Goal: Information Seeking & Learning: Learn about a topic

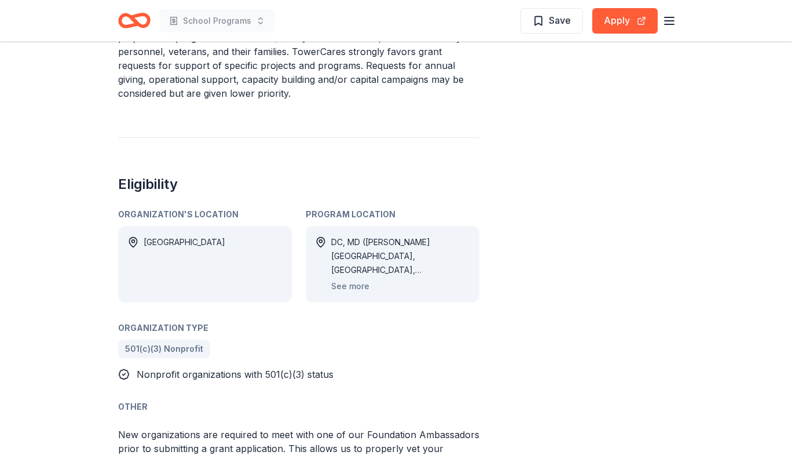
scroll to position [473, 0]
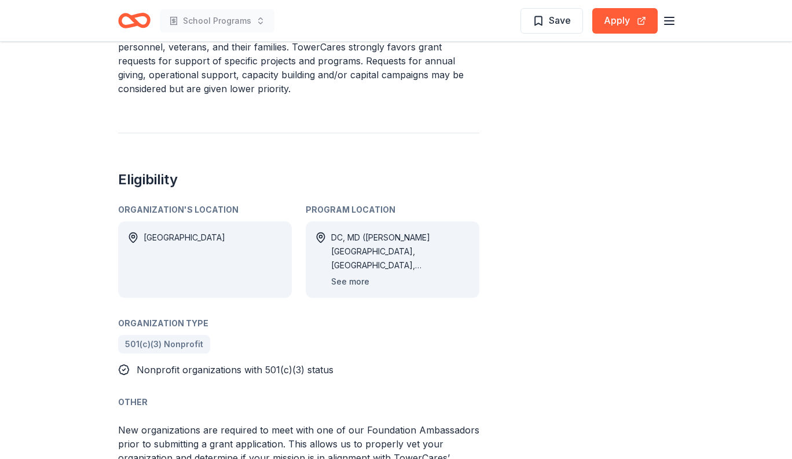
click at [352, 283] on button "See more" at bounding box center [350, 282] width 38 height 14
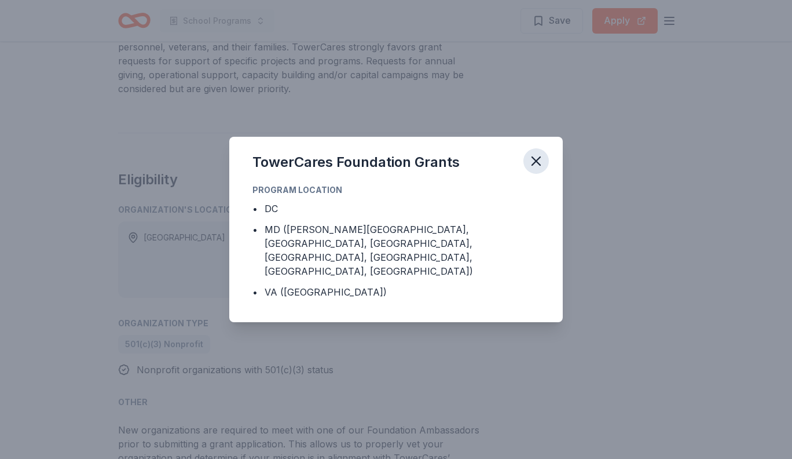
click at [540, 164] on icon "button" at bounding box center [536, 161] width 8 height 8
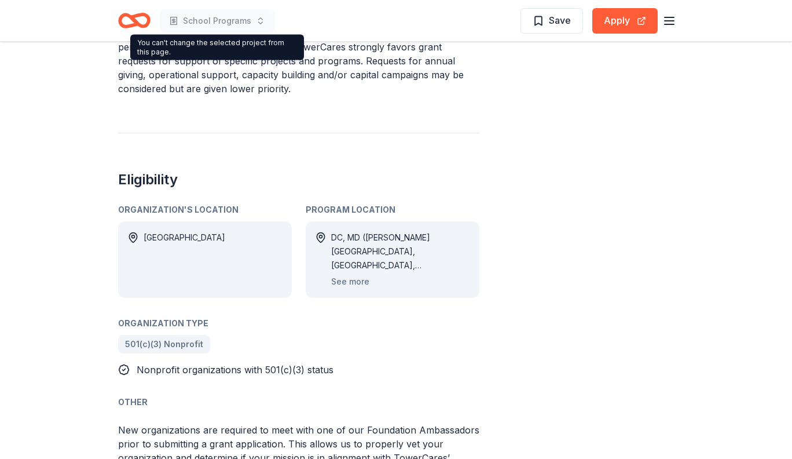
click at [366, 72] on p "The TowerCares Foundation's grant program focuses on supporting specific projec…" at bounding box center [298, 53] width 361 height 83
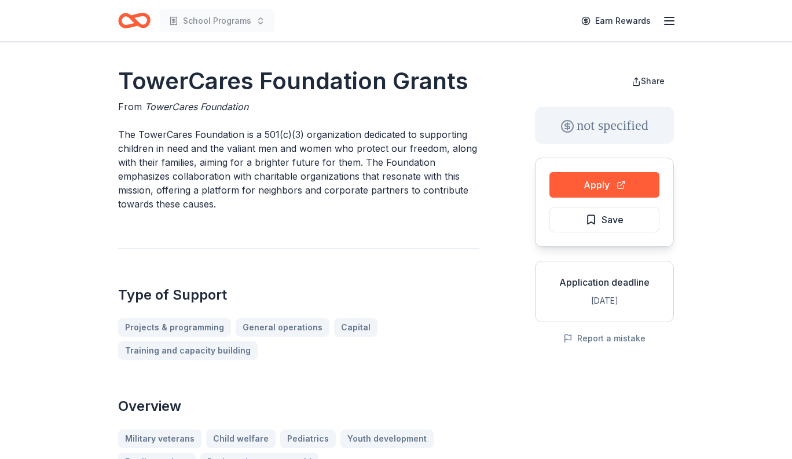
scroll to position [0, 0]
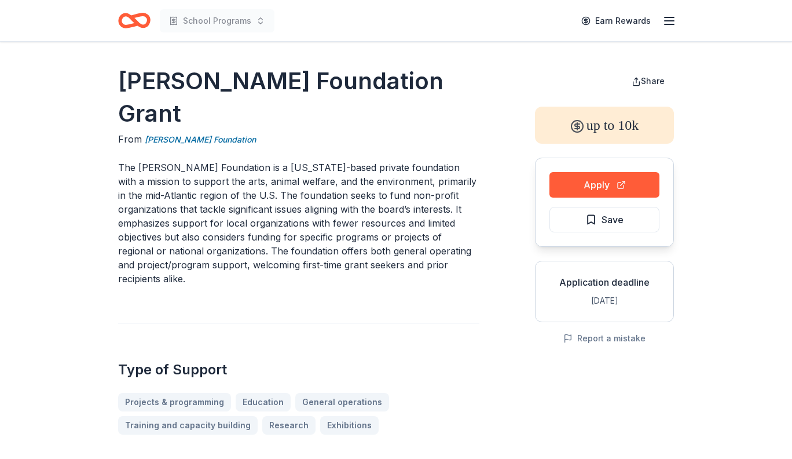
click at [248, 21] on span "School Programs" at bounding box center [217, 21] width 68 height 14
click at [671, 23] on icon "button" at bounding box center [670, 21] width 14 height 14
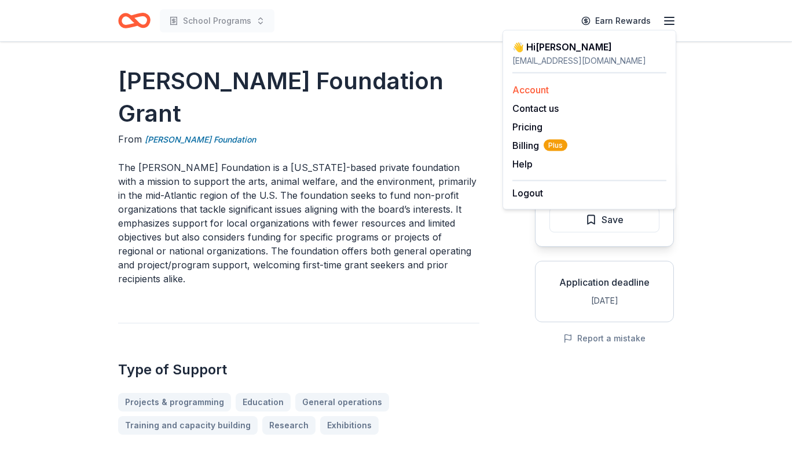
click at [543, 90] on link "Account" at bounding box center [531, 90] width 36 height 12
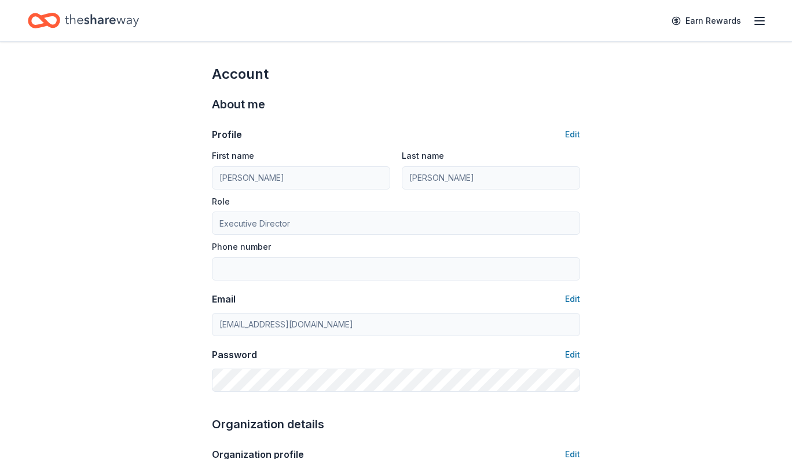
click at [760, 22] on icon "button" at bounding box center [760, 21] width 14 height 14
click at [103, 19] on icon "Home" at bounding box center [102, 20] width 74 height 13
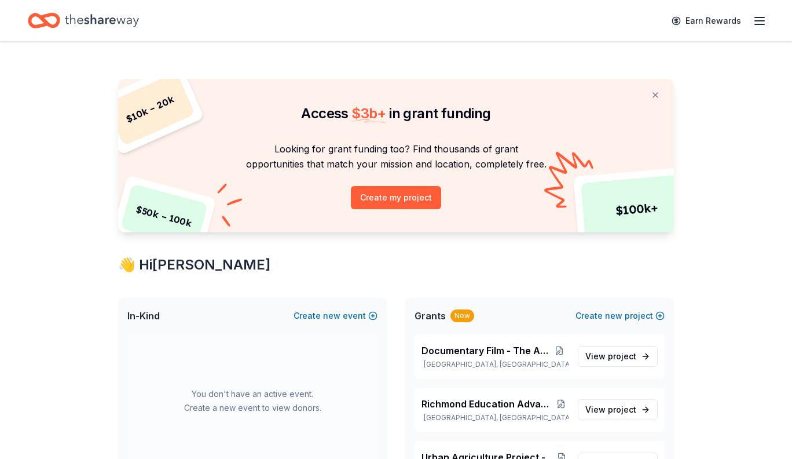
click at [103, 19] on icon "Home" at bounding box center [102, 20] width 74 height 13
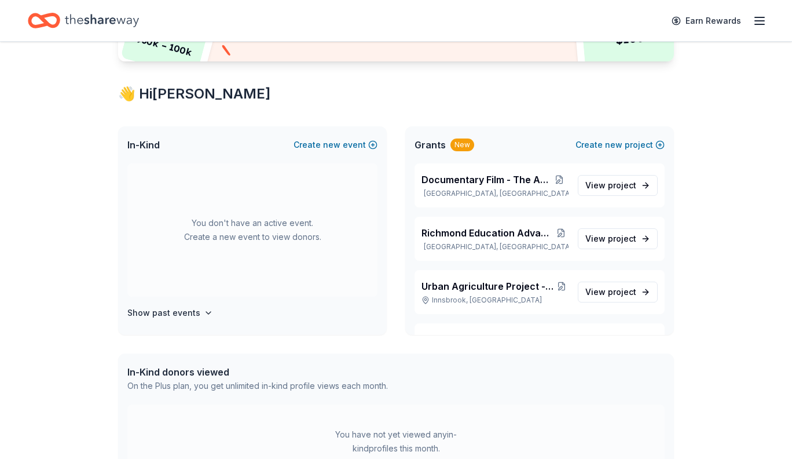
scroll to position [188, 0]
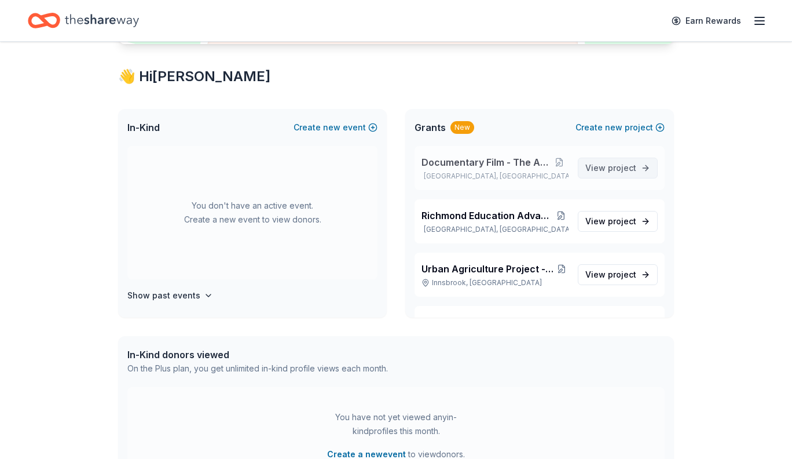
click at [628, 165] on span "project" at bounding box center [622, 168] width 28 height 10
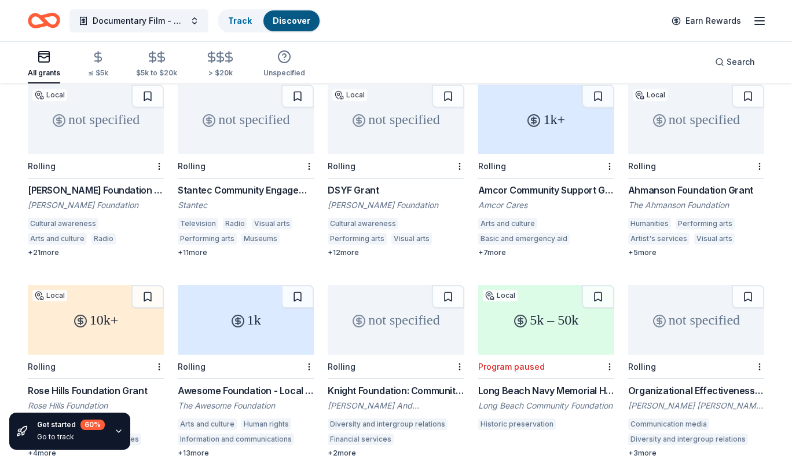
scroll to position [126, 0]
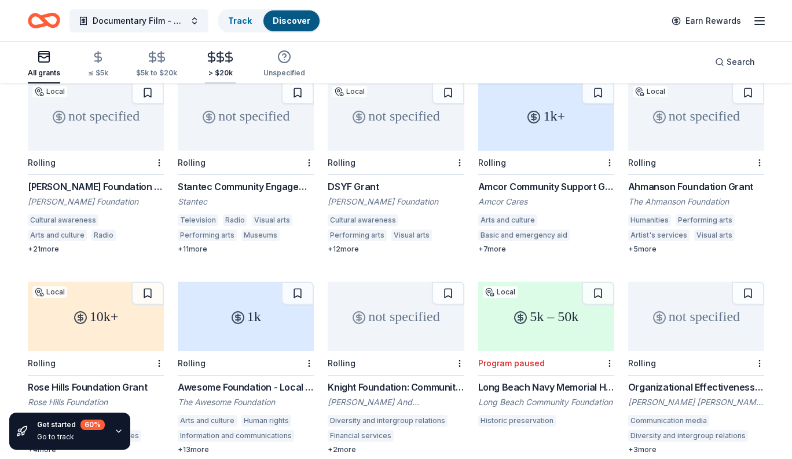
click at [217, 54] on icon "button" at bounding box center [220, 57] width 7 height 8
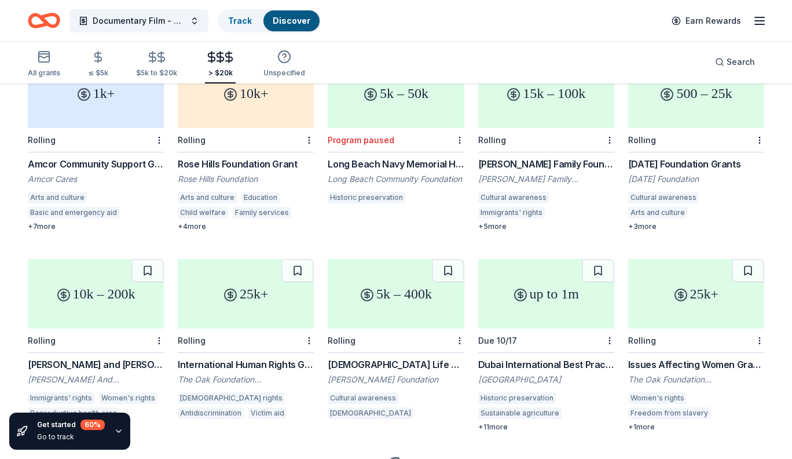
scroll to position [153, 0]
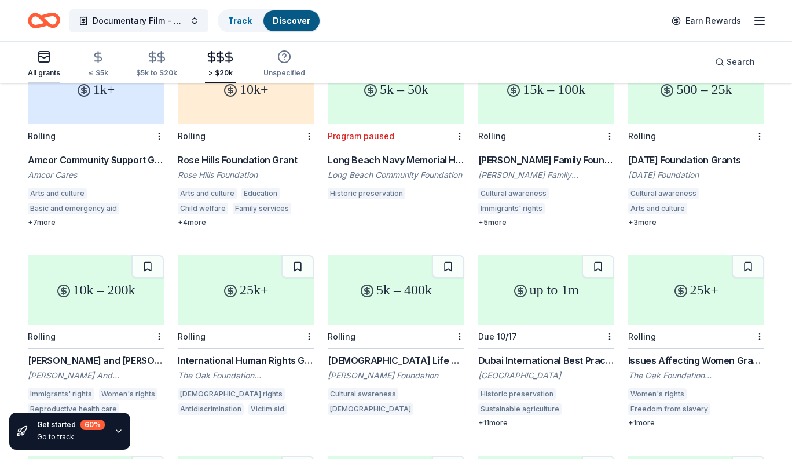
click at [47, 56] on icon "button" at bounding box center [44, 57] width 10 height 2
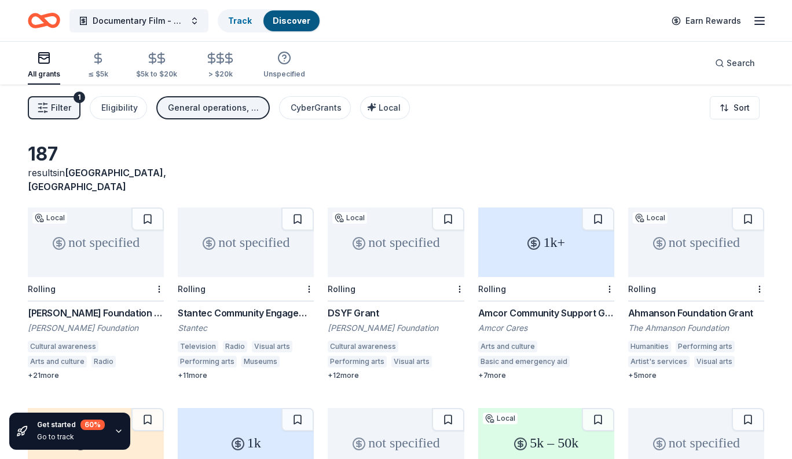
click at [301, 145] on div "187 results in Los Angeles, CA" at bounding box center [396, 167] width 737 height 51
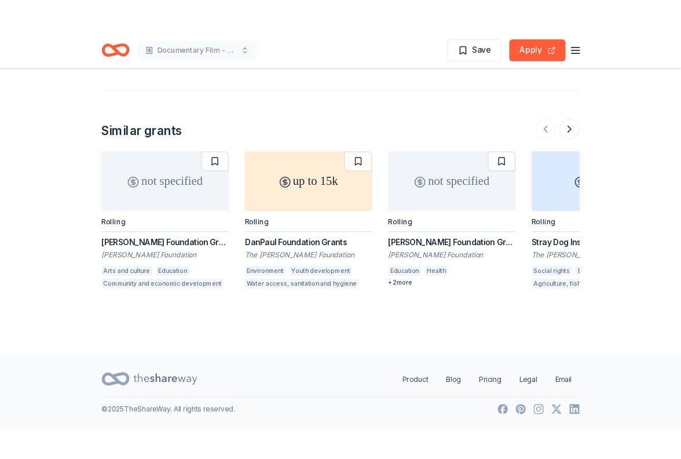
scroll to position [1319, 0]
